Goal: Download file/media

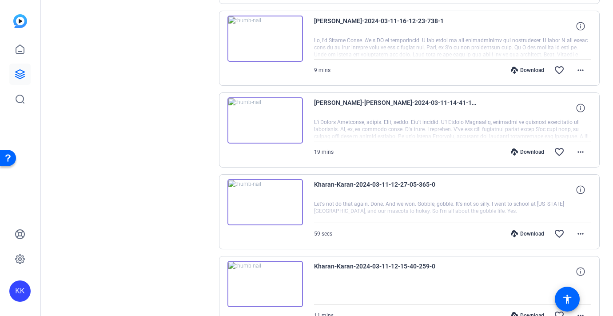
scroll to position [2614, 0]
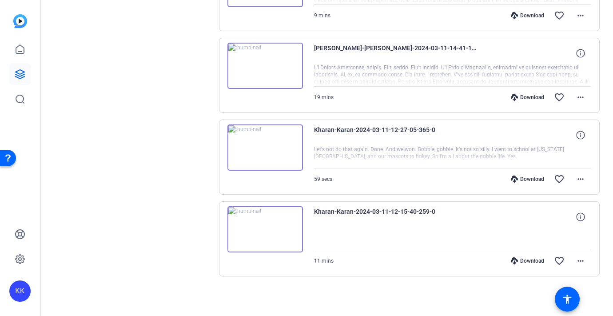
click at [432, 97] on div "Download" at bounding box center [528, 97] width 42 height 7
click at [432, 174] on div "Download favorite_border more_horiz" at bounding box center [494, 178] width 194 height 21
click at [432, 177] on div "Download" at bounding box center [528, 179] width 42 height 7
click at [432, 260] on div "Download" at bounding box center [528, 260] width 42 height 7
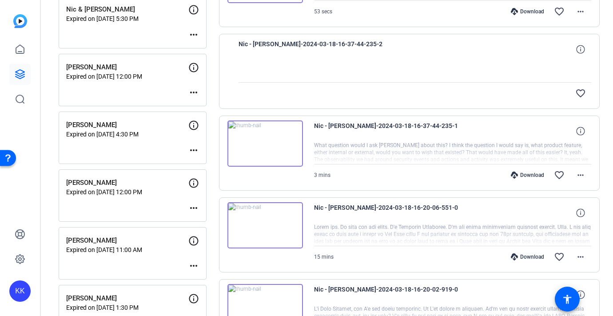
scroll to position [398, 0]
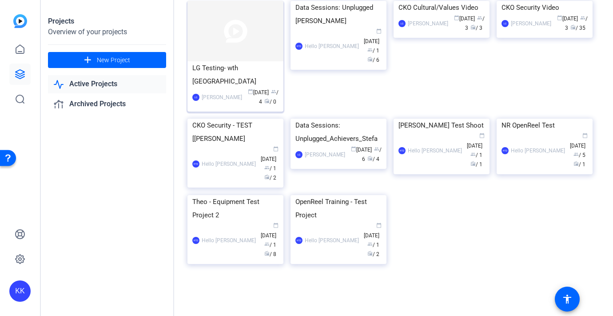
scroll to position [387, 0]
click at [234, 145] on div "CKO Security - TEST [[PERSON_NAME]" at bounding box center [235, 132] width 86 height 27
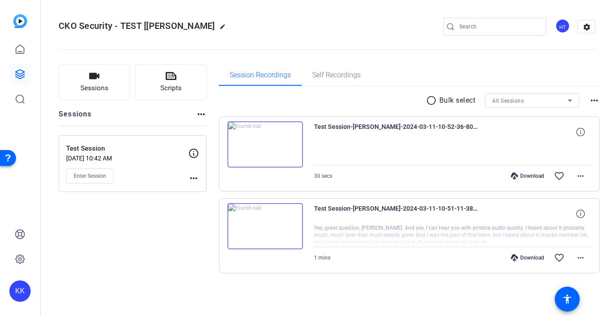
click at [432, 174] on div "Download" at bounding box center [528, 175] width 42 height 7
click at [432, 257] on div "Download" at bounding box center [528, 257] width 42 height 7
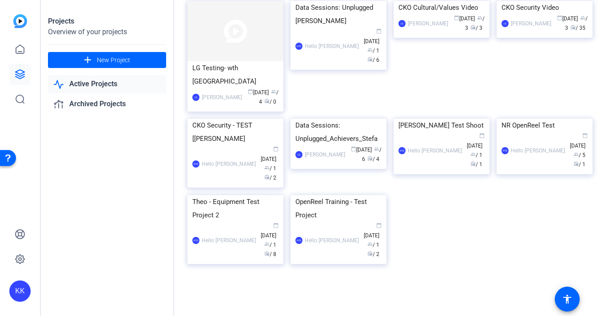
scroll to position [422, 0]
click at [333, 145] on div "Data Sessions: Unplugged_Achievers_Stefa" at bounding box center [339, 132] width 86 height 27
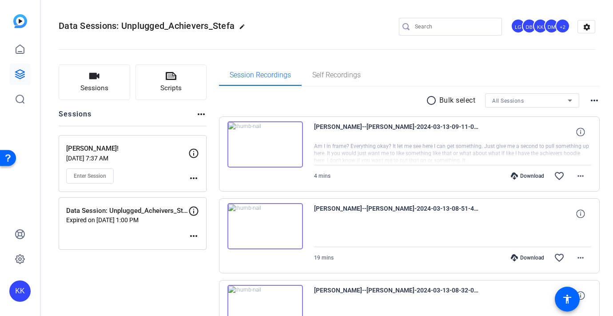
click at [432, 178] on div "Download" at bounding box center [528, 175] width 42 height 7
click at [432, 256] on div "Download" at bounding box center [528, 257] width 42 height 7
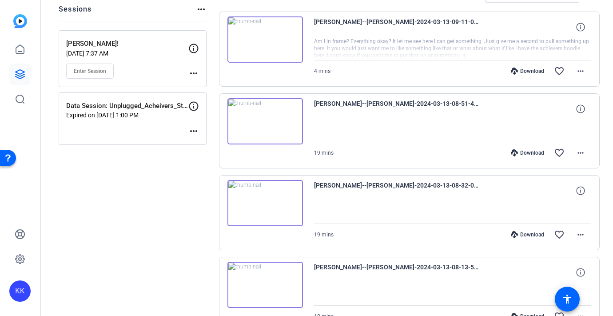
scroll to position [117, 0]
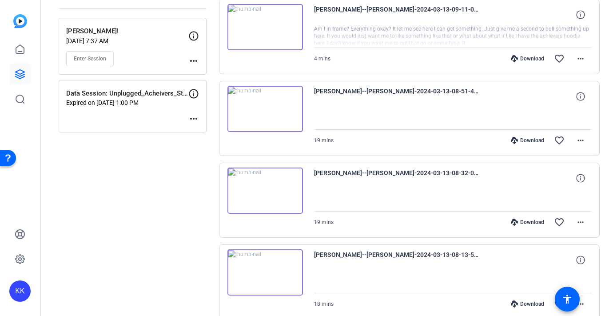
click at [432, 223] on div "Download" at bounding box center [528, 222] width 42 height 7
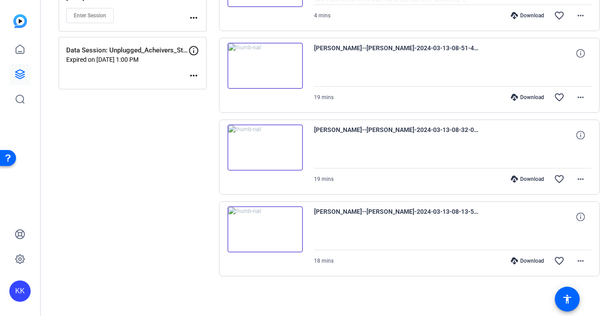
click at [432, 263] on div "Download" at bounding box center [528, 260] width 42 height 7
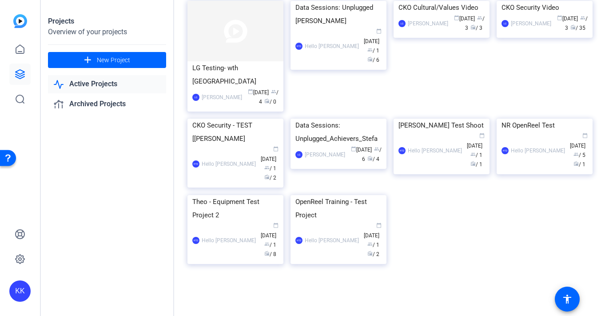
scroll to position [432, 0]
click at [432, 132] on div "NR OpenReel Test" at bounding box center [545, 125] width 86 height 13
